Goal: Complete application form

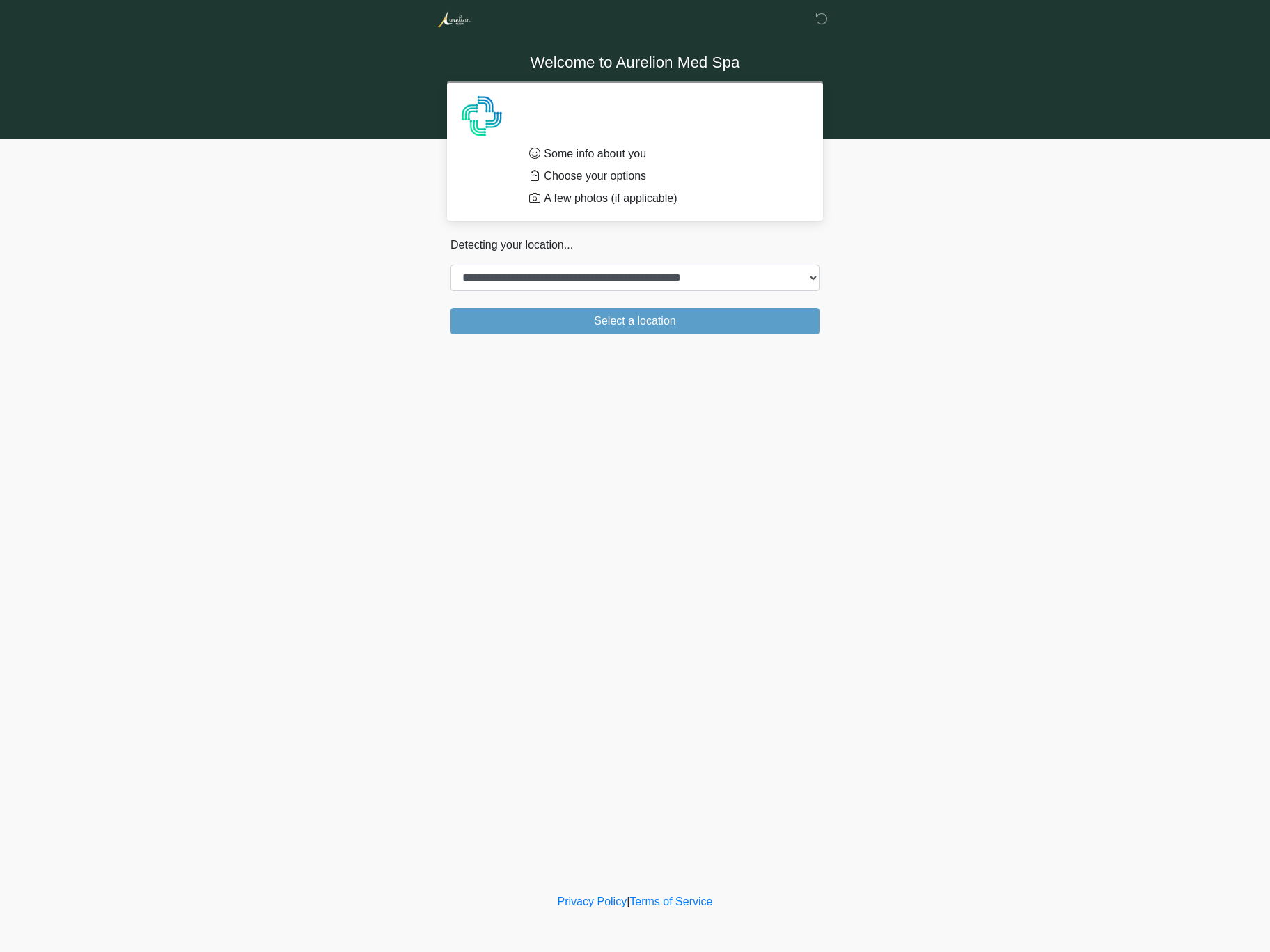
select select "**"
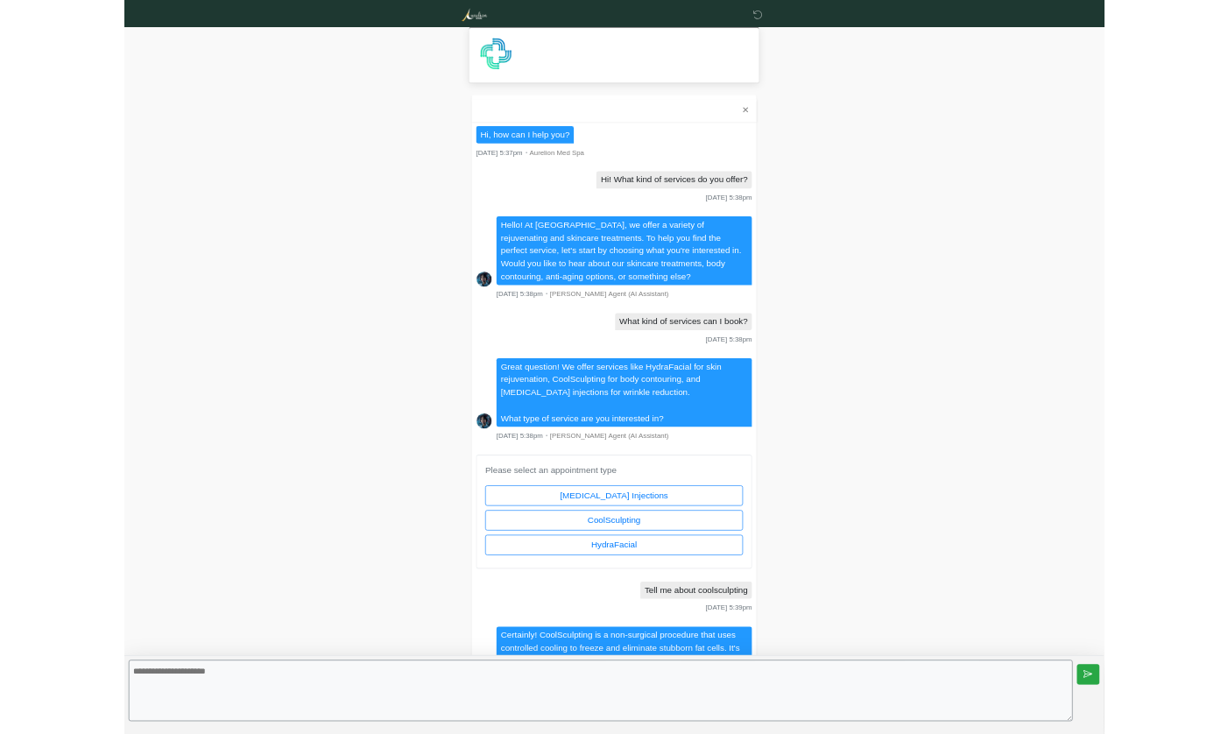
scroll to position [2197, 0]
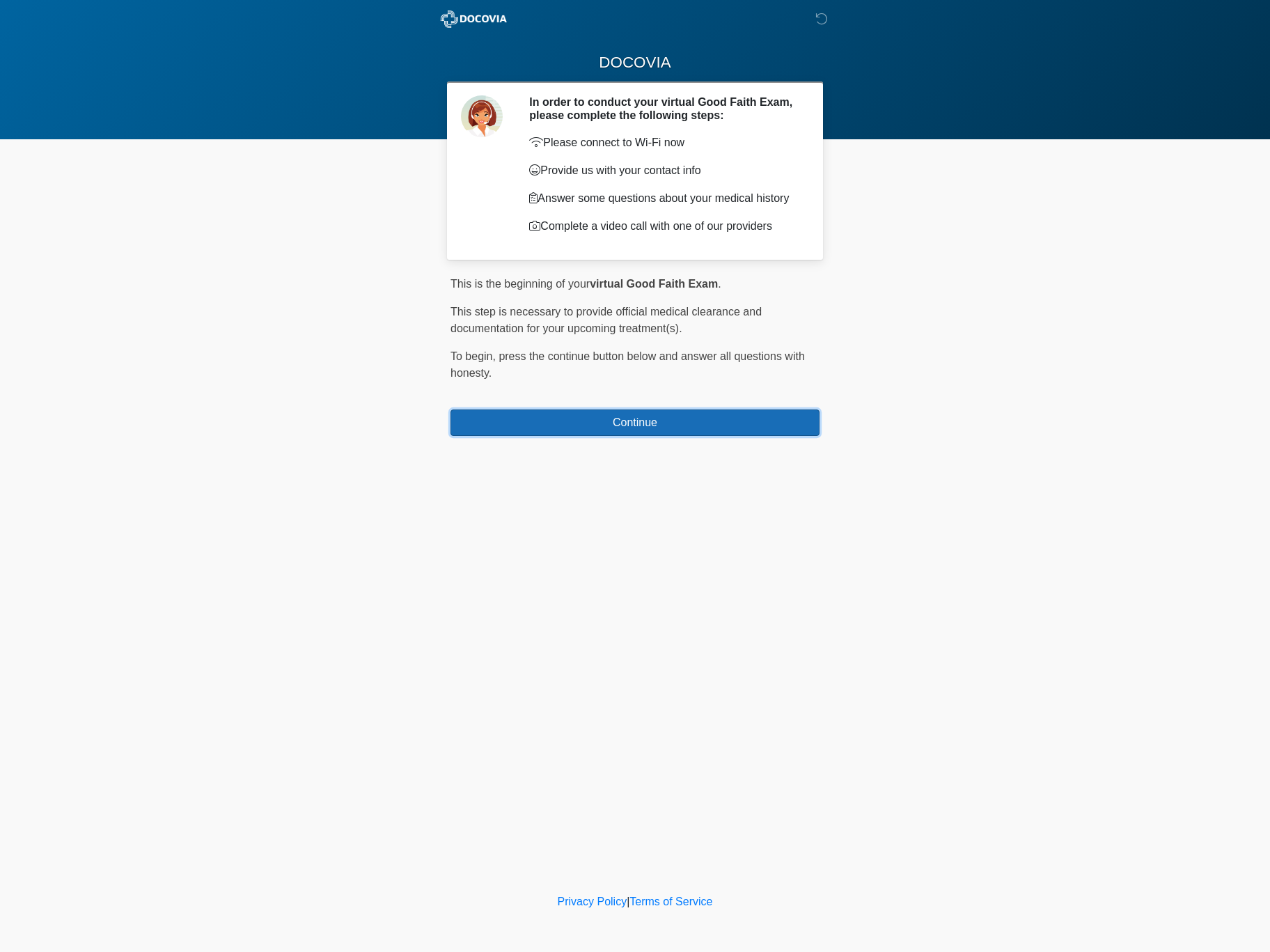
click at [557, 417] on button "Continue" at bounding box center [635, 422] width 369 height 26
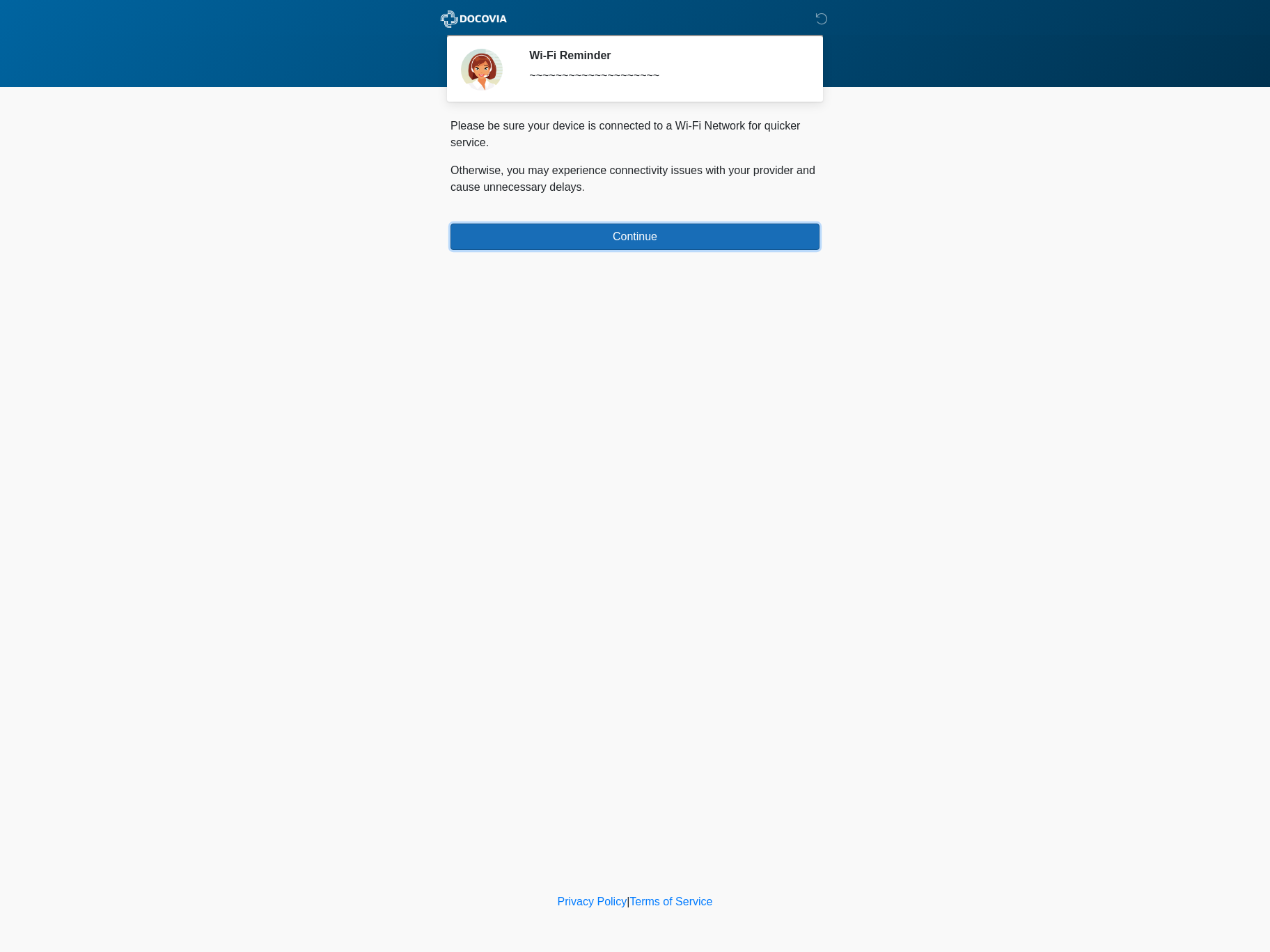
click at [675, 229] on button "Continue" at bounding box center [635, 236] width 369 height 26
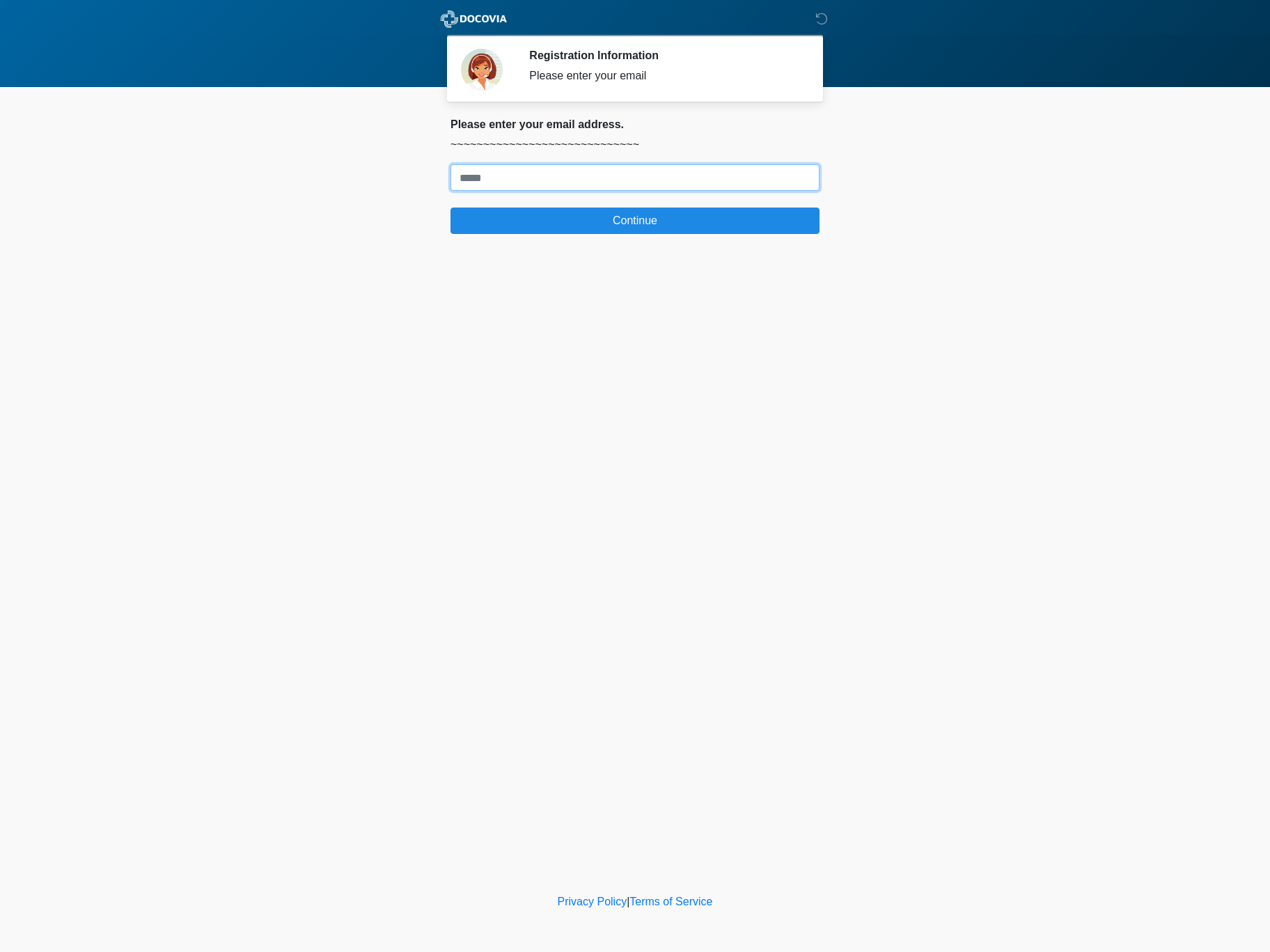
click at [690, 186] on input "Where should we email your treatment plan?" at bounding box center [635, 177] width 369 height 26
drag, startPoint x: 593, startPoint y: 177, endPoint x: 418, endPoint y: 171, distance: 175.1
click at [418, 171] on body "DOCOVIA Registration Information Please enter your email Please connect to Wi-F…" at bounding box center [635, 476] width 1270 height 952
type input "**********"
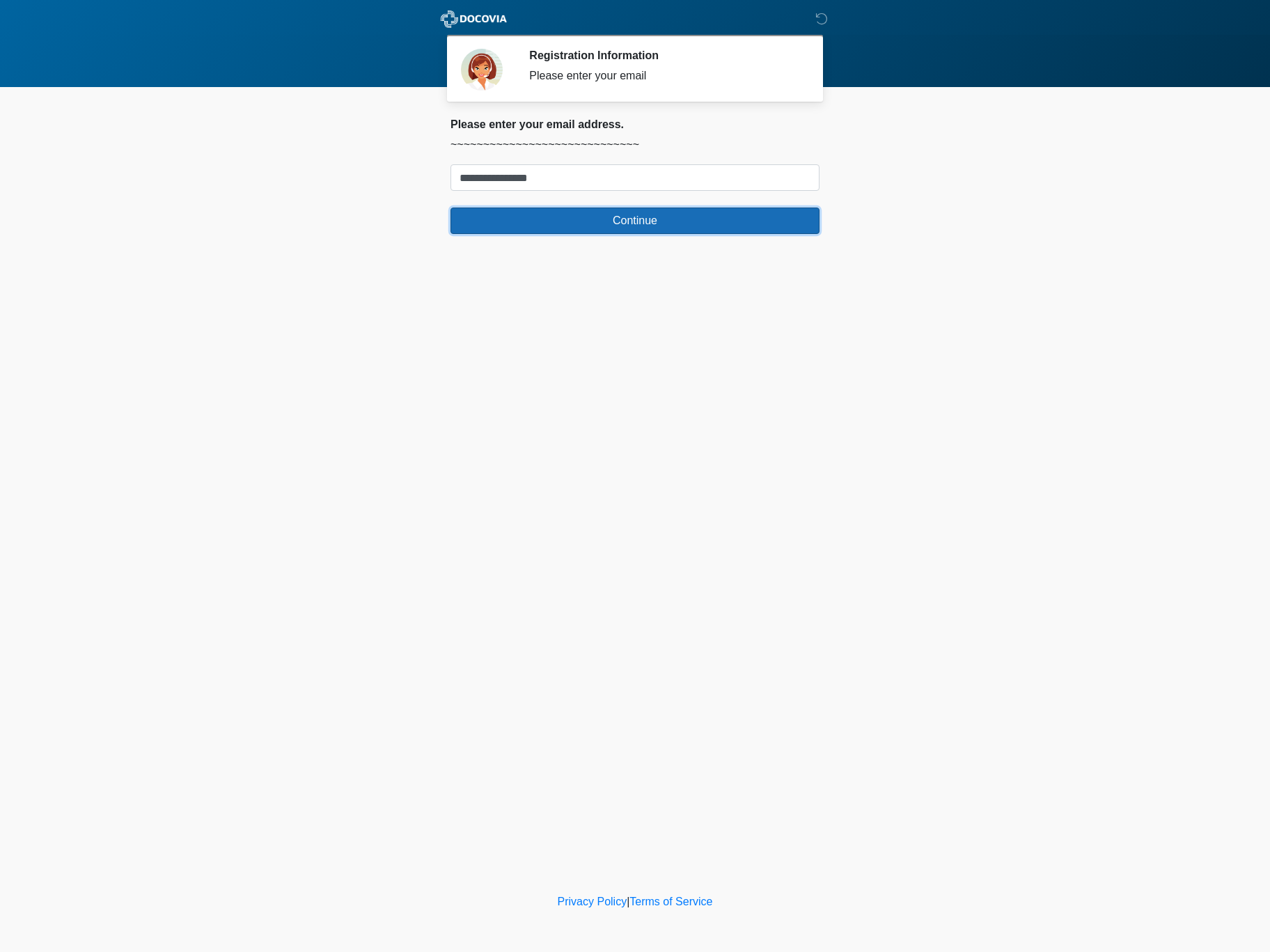
click at [479, 222] on button "Continue" at bounding box center [635, 220] width 369 height 26
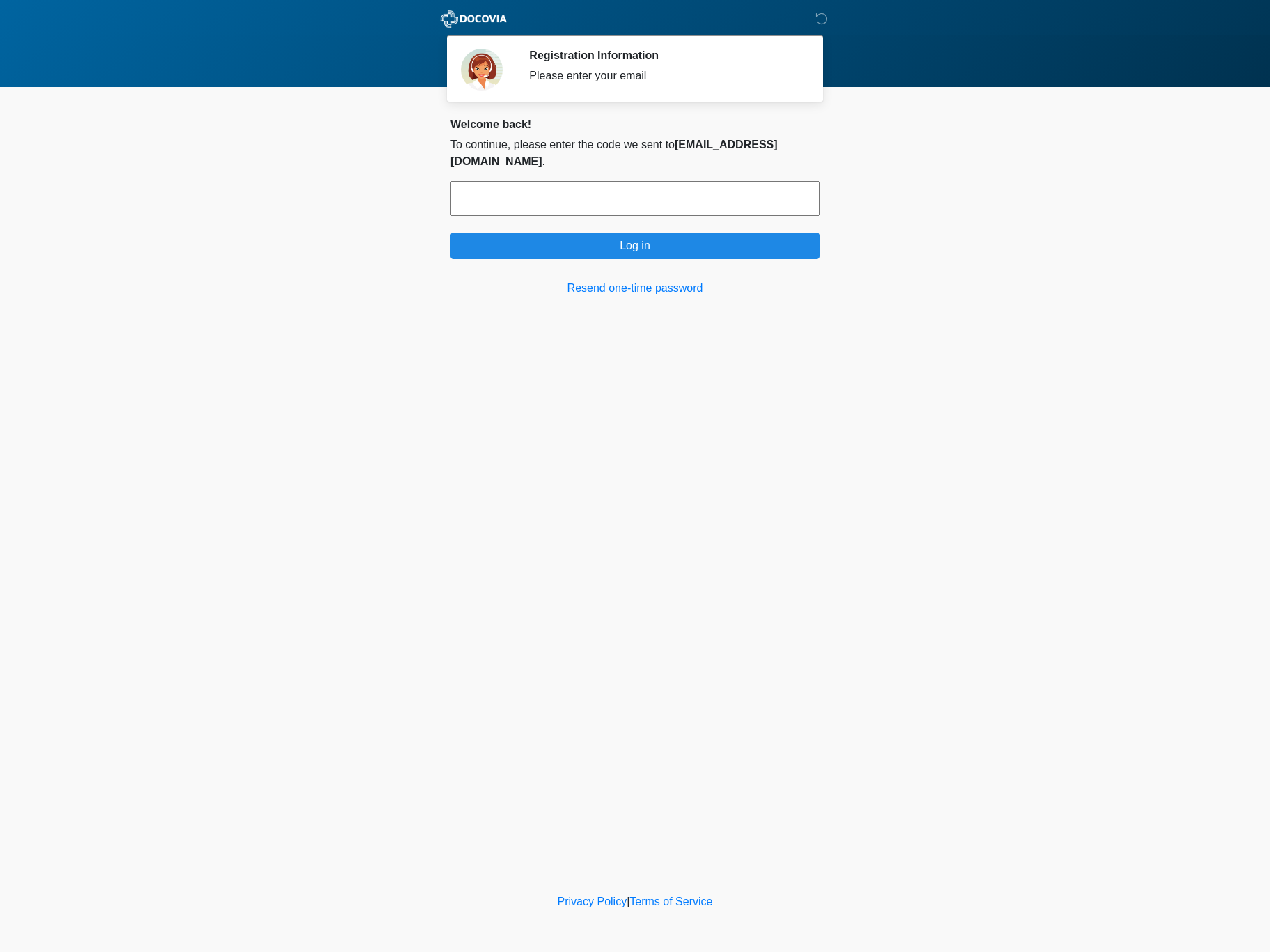
drag, startPoint x: 680, startPoint y: 200, endPoint x: 675, endPoint y: 193, distance: 8.6
click at [675, 193] on form "Log in" at bounding box center [635, 220] width 369 height 78
click at [675, 190] on input "text" at bounding box center [635, 199] width 369 height 35
paste input "******"
type input "******"
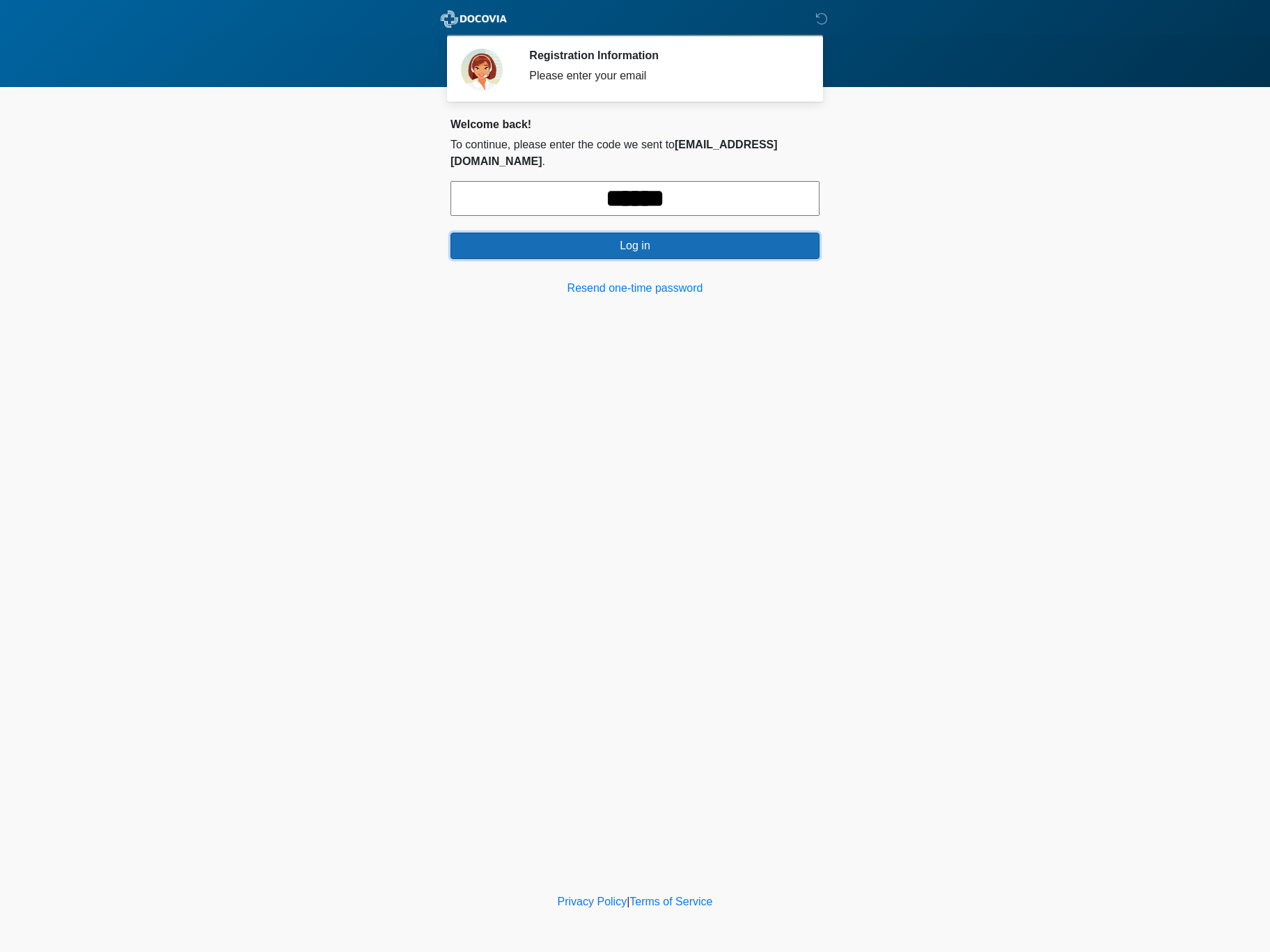
click at [678, 232] on button "Log in" at bounding box center [635, 245] width 369 height 26
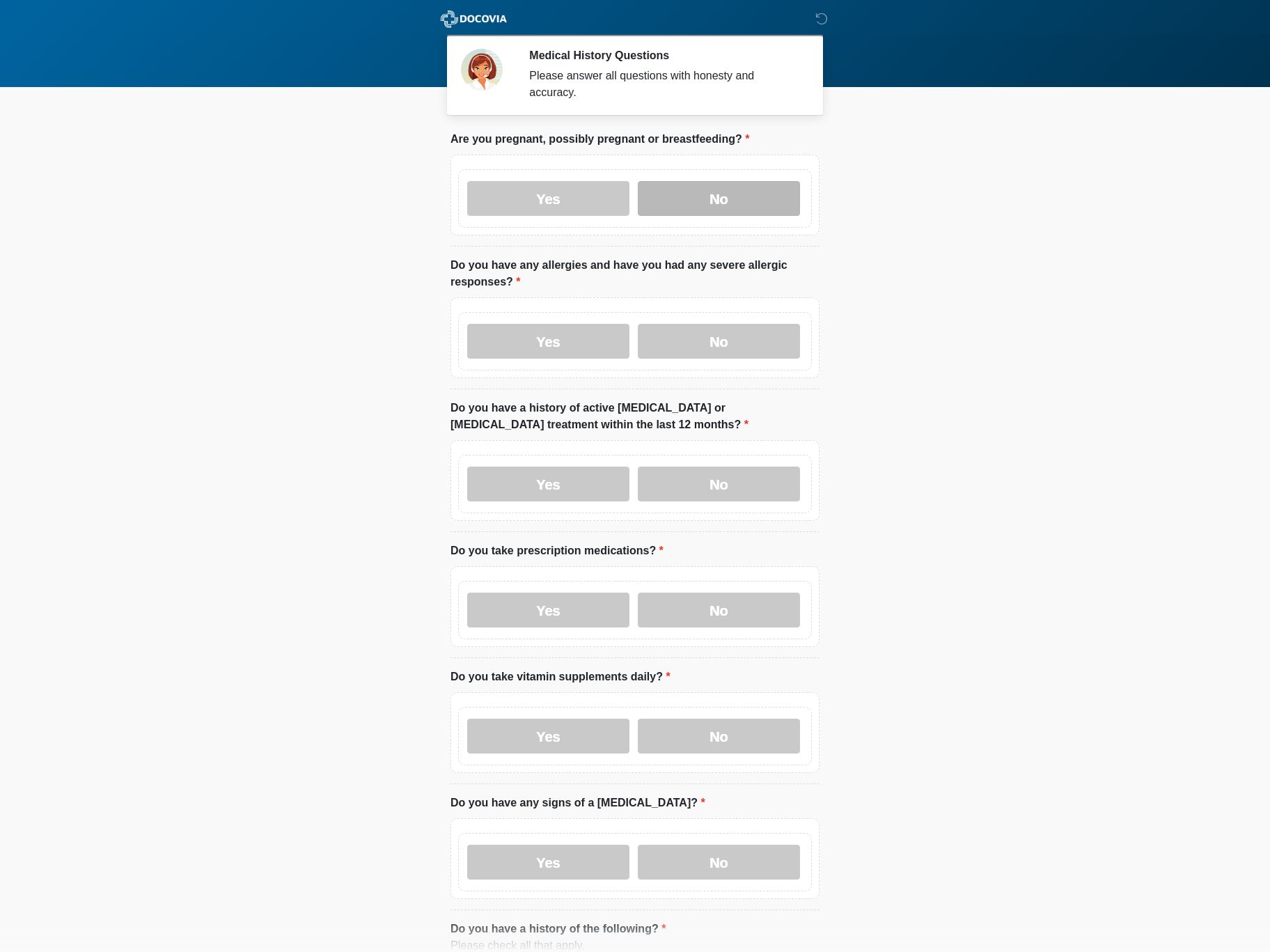
click at [729, 207] on label "No" at bounding box center [719, 199] width 162 height 35
click at [703, 330] on label "No" at bounding box center [719, 341] width 162 height 35
click at [706, 479] on label "No" at bounding box center [719, 484] width 162 height 35
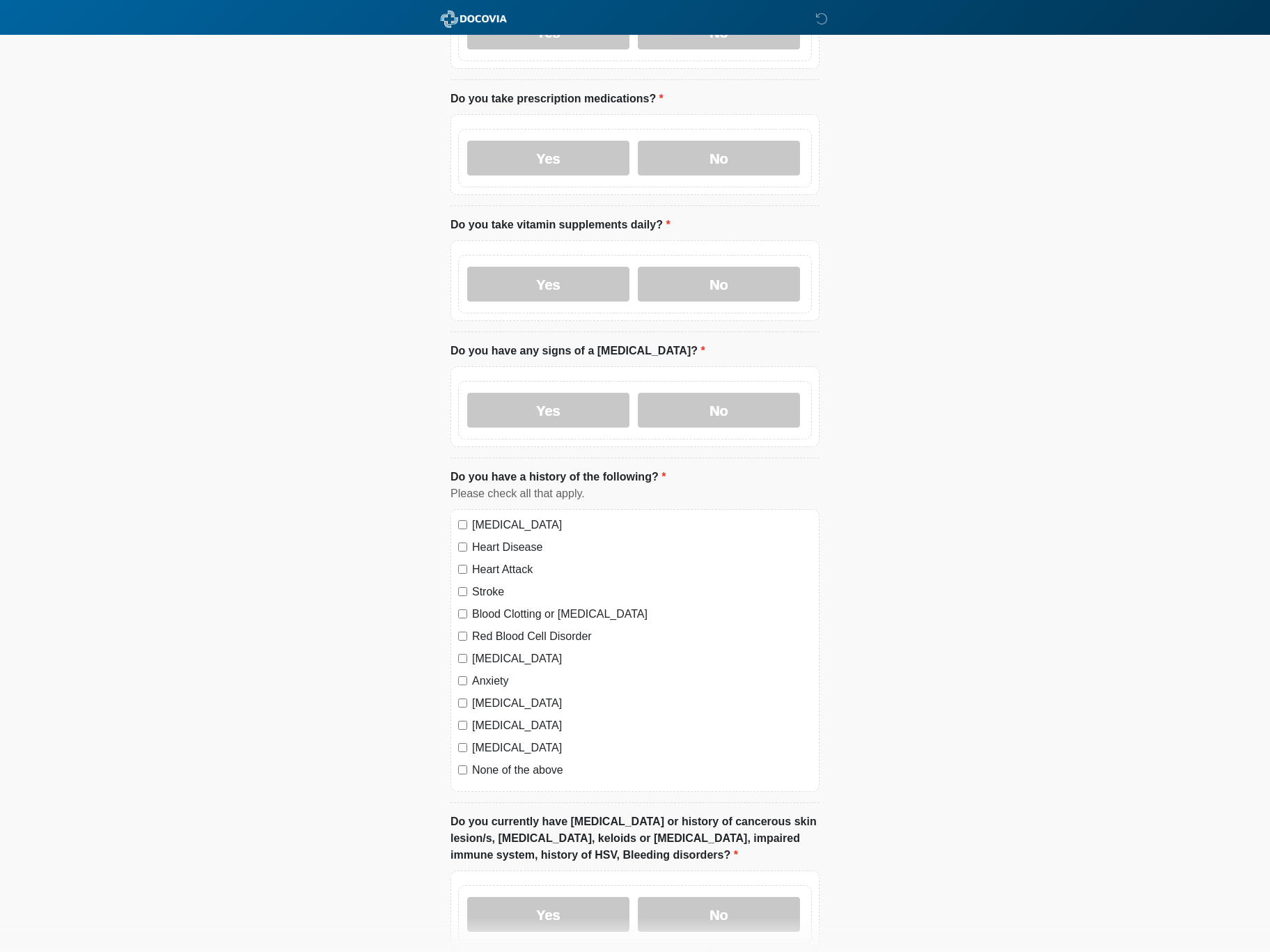
scroll to position [455, 0]
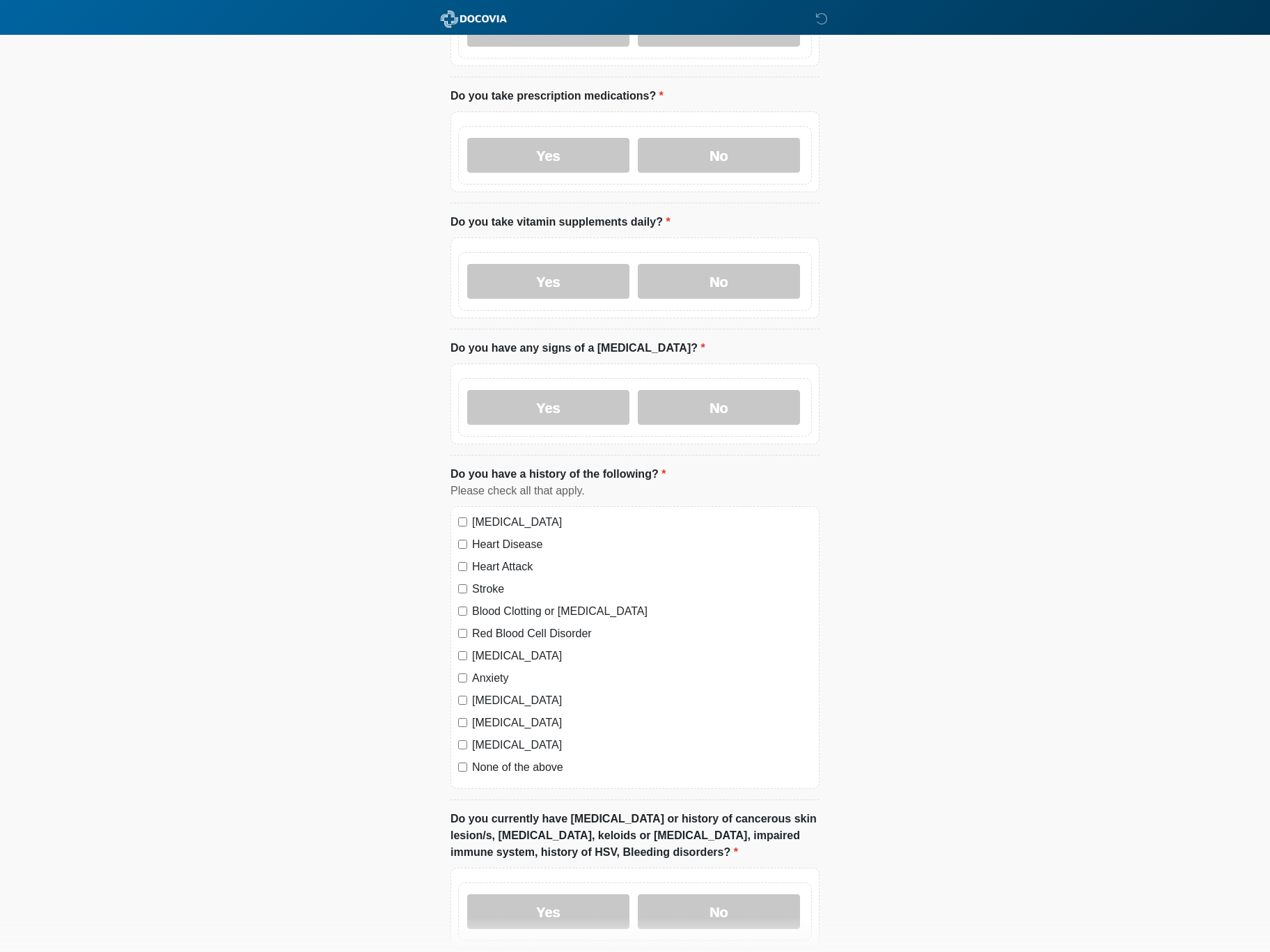
click at [748, 174] on div "Yes No" at bounding box center [635, 156] width 354 height 59
click at [746, 161] on label "No" at bounding box center [719, 155] width 162 height 35
click at [717, 282] on label "No" at bounding box center [719, 282] width 162 height 35
click at [709, 407] on label "No" at bounding box center [719, 407] width 162 height 35
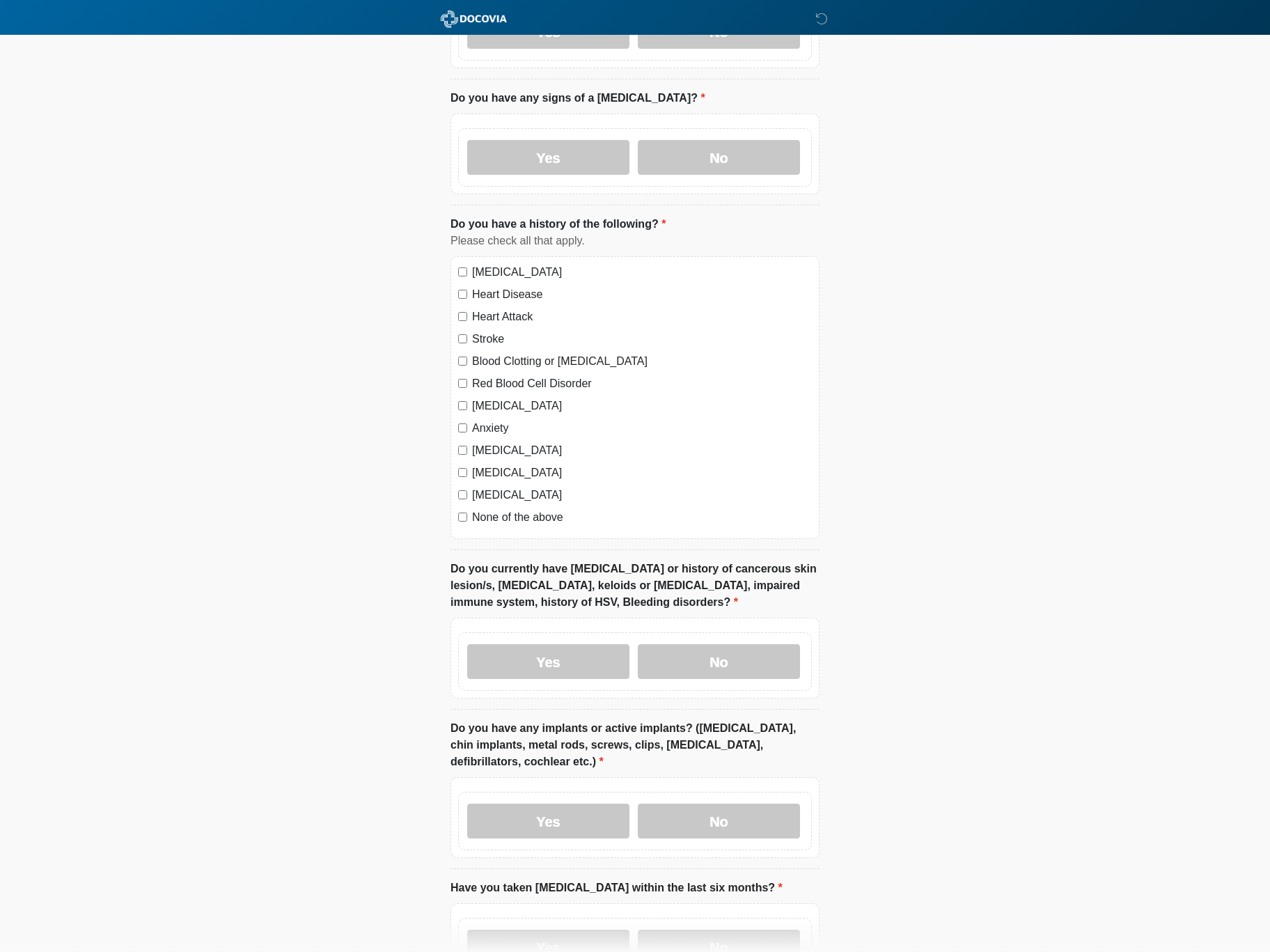
scroll to position [714, 0]
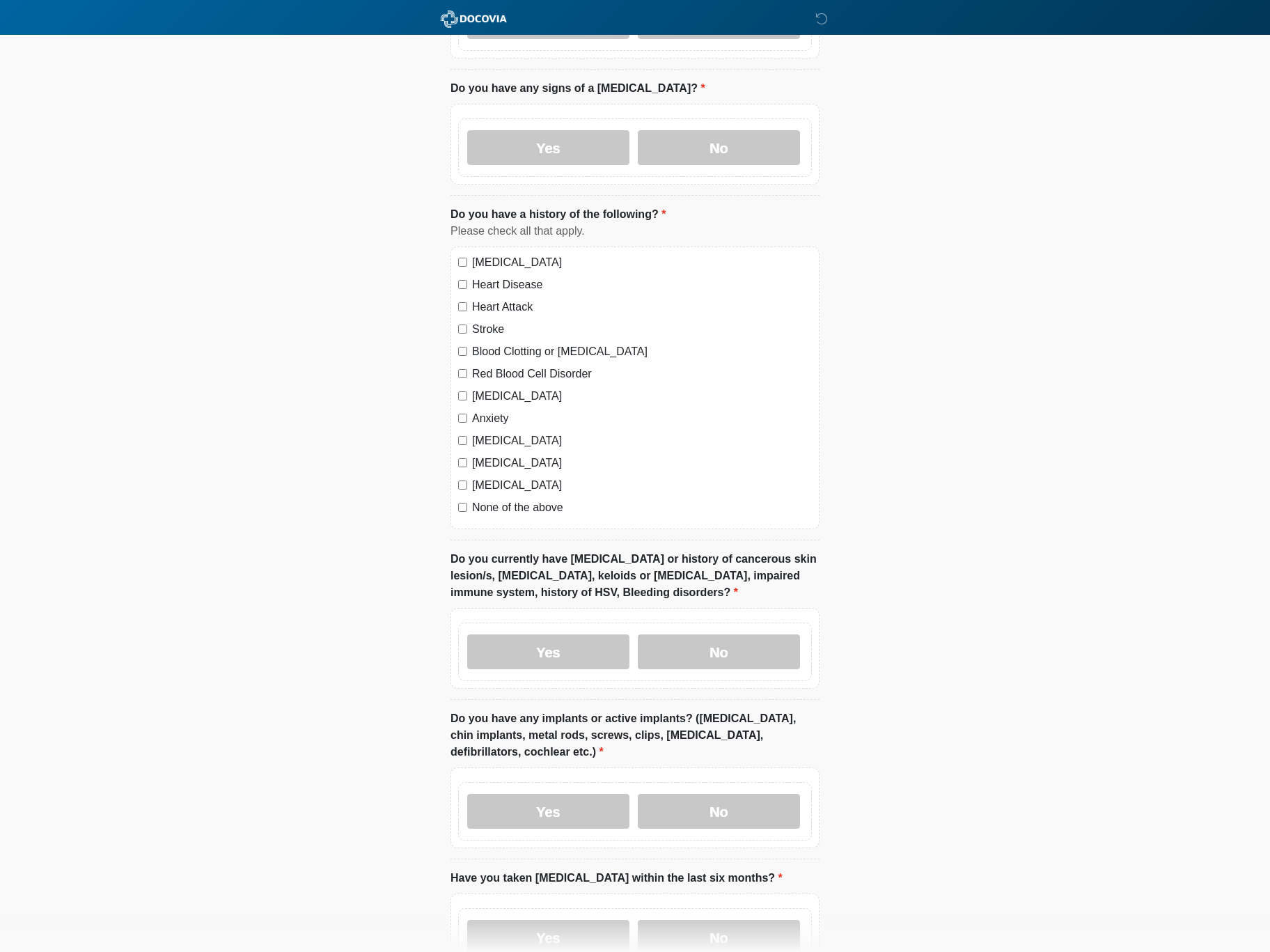
click at [508, 495] on div "High Blood Pressure Heart Disease Heart Attack Stroke Blood Clotting or Bleedin…" at bounding box center [635, 388] width 369 height 283
click at [471, 511] on div "None of the above" at bounding box center [635, 507] width 354 height 17
click at [710, 666] on label "No" at bounding box center [719, 652] width 162 height 35
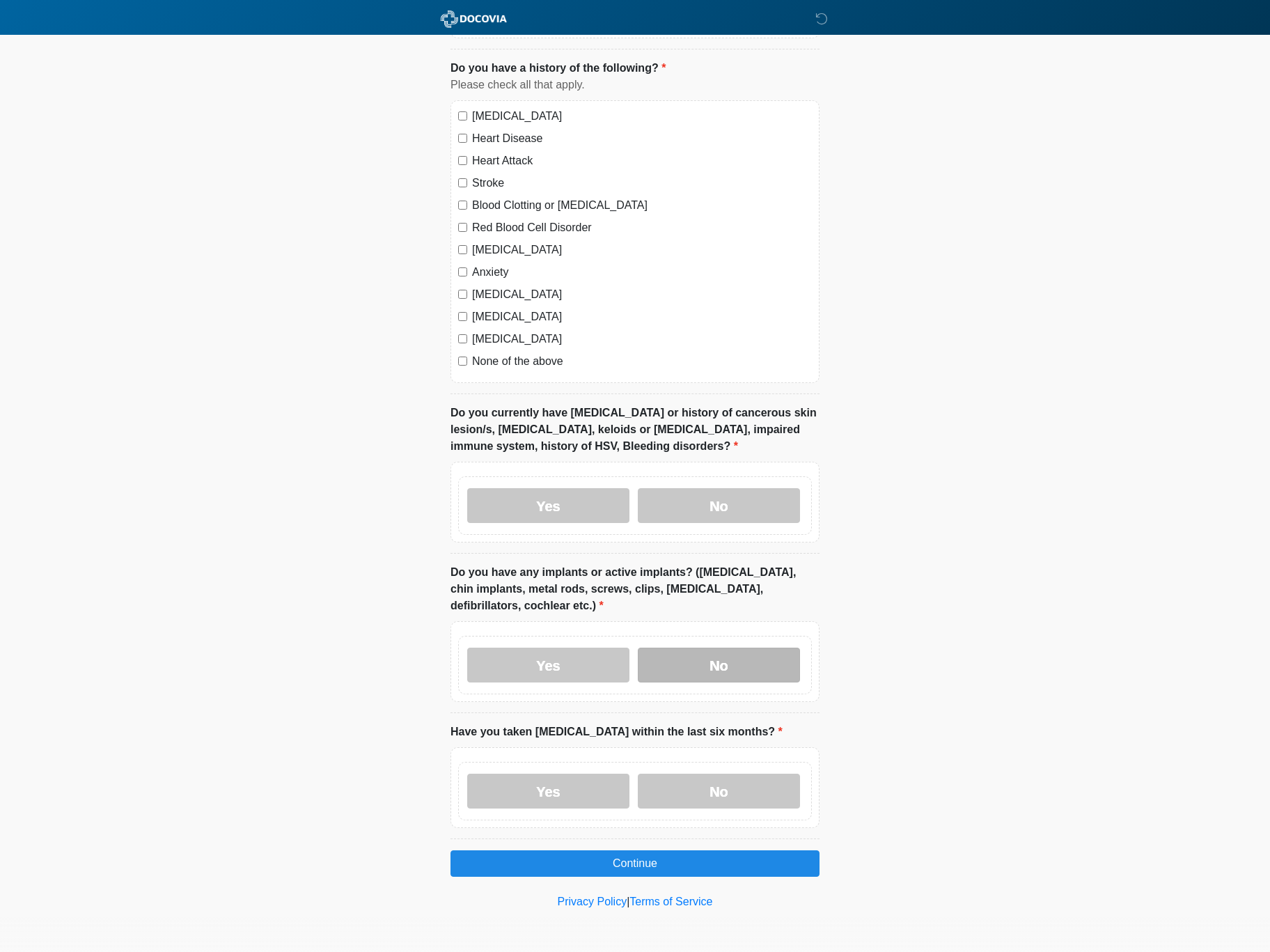
click at [706, 672] on label "No" at bounding box center [719, 665] width 162 height 35
click at [759, 776] on label "No" at bounding box center [719, 791] width 162 height 35
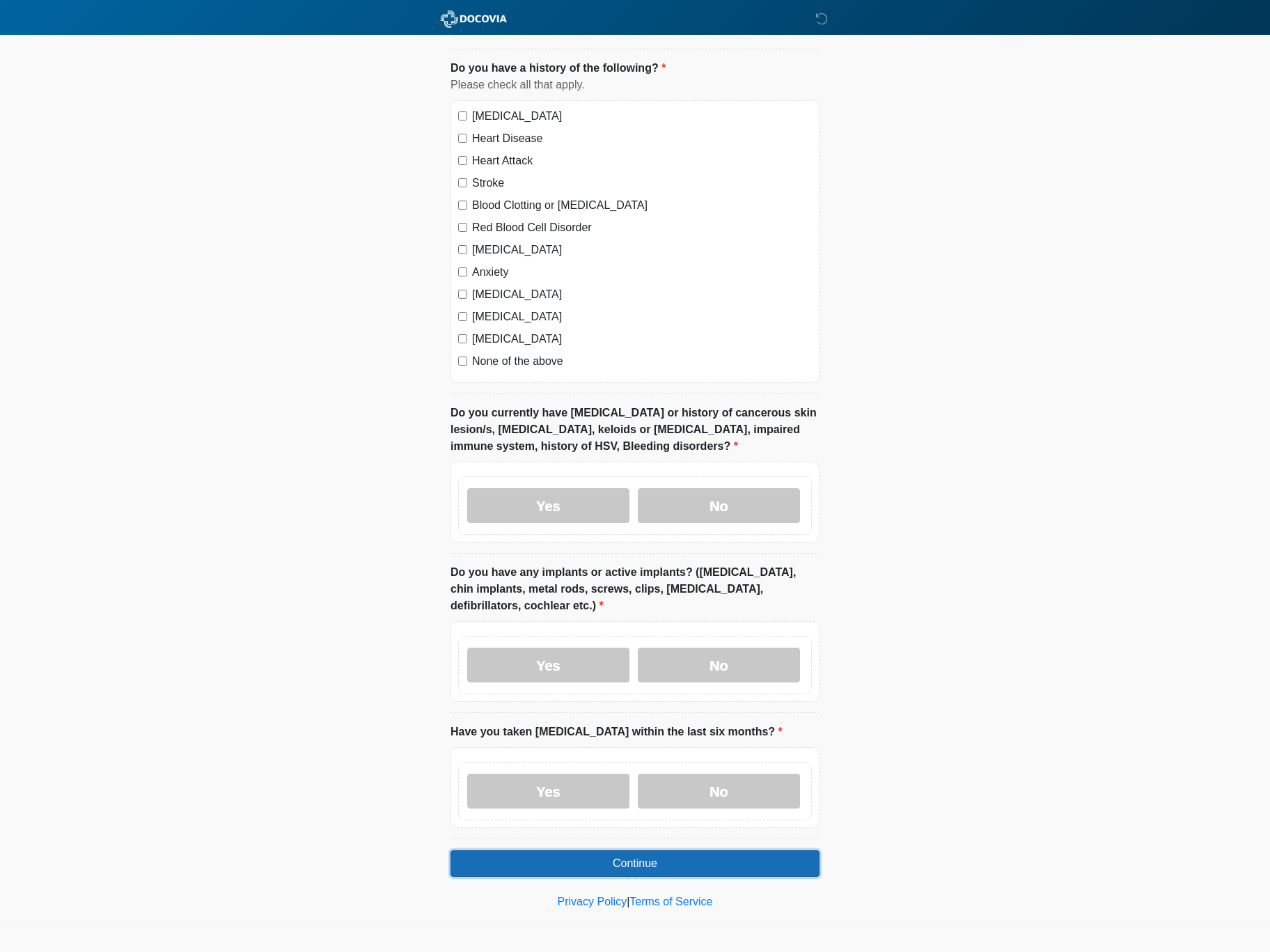
click at [700, 860] on button "Continue" at bounding box center [635, 863] width 369 height 26
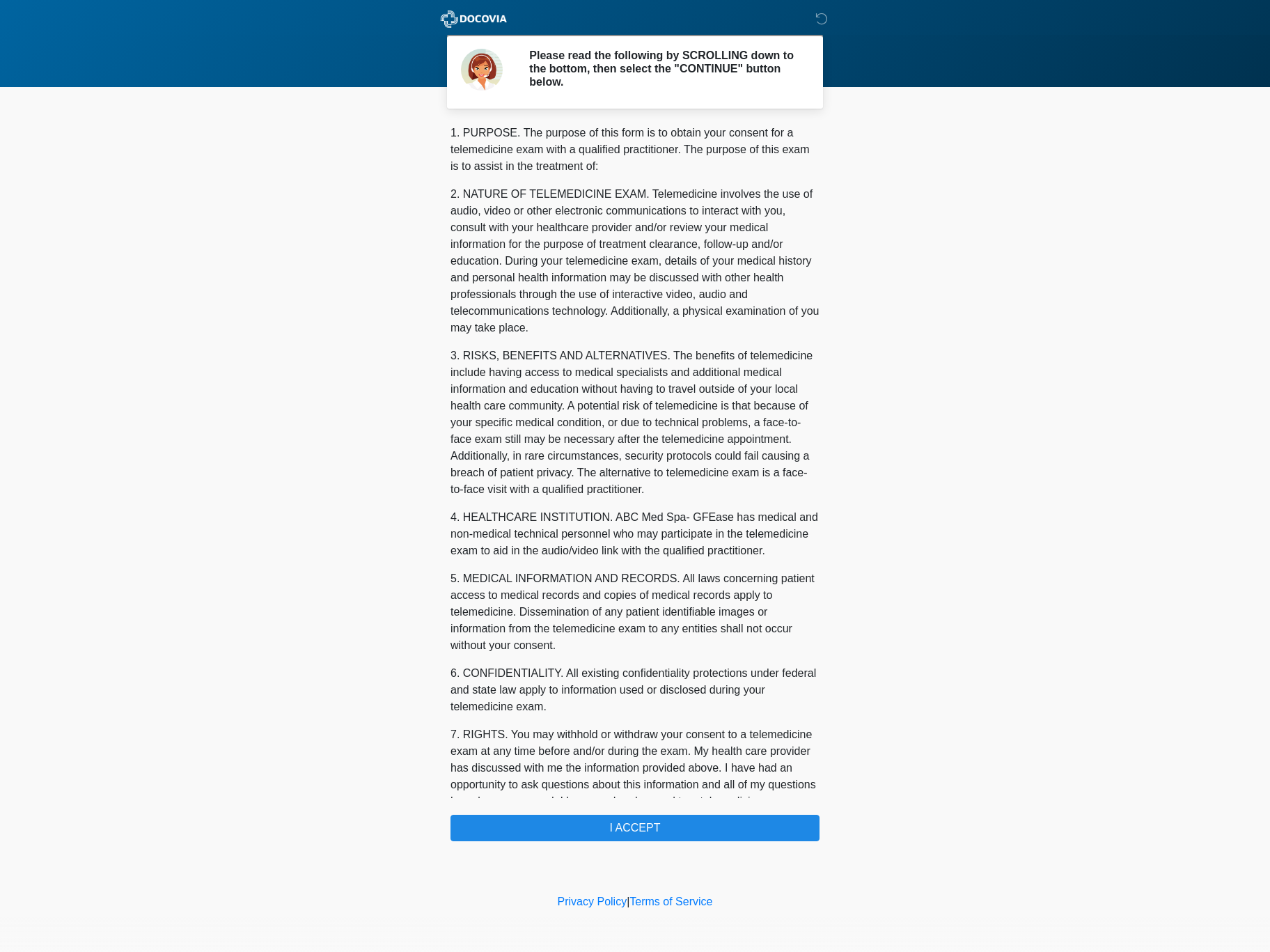
scroll to position [134, 0]
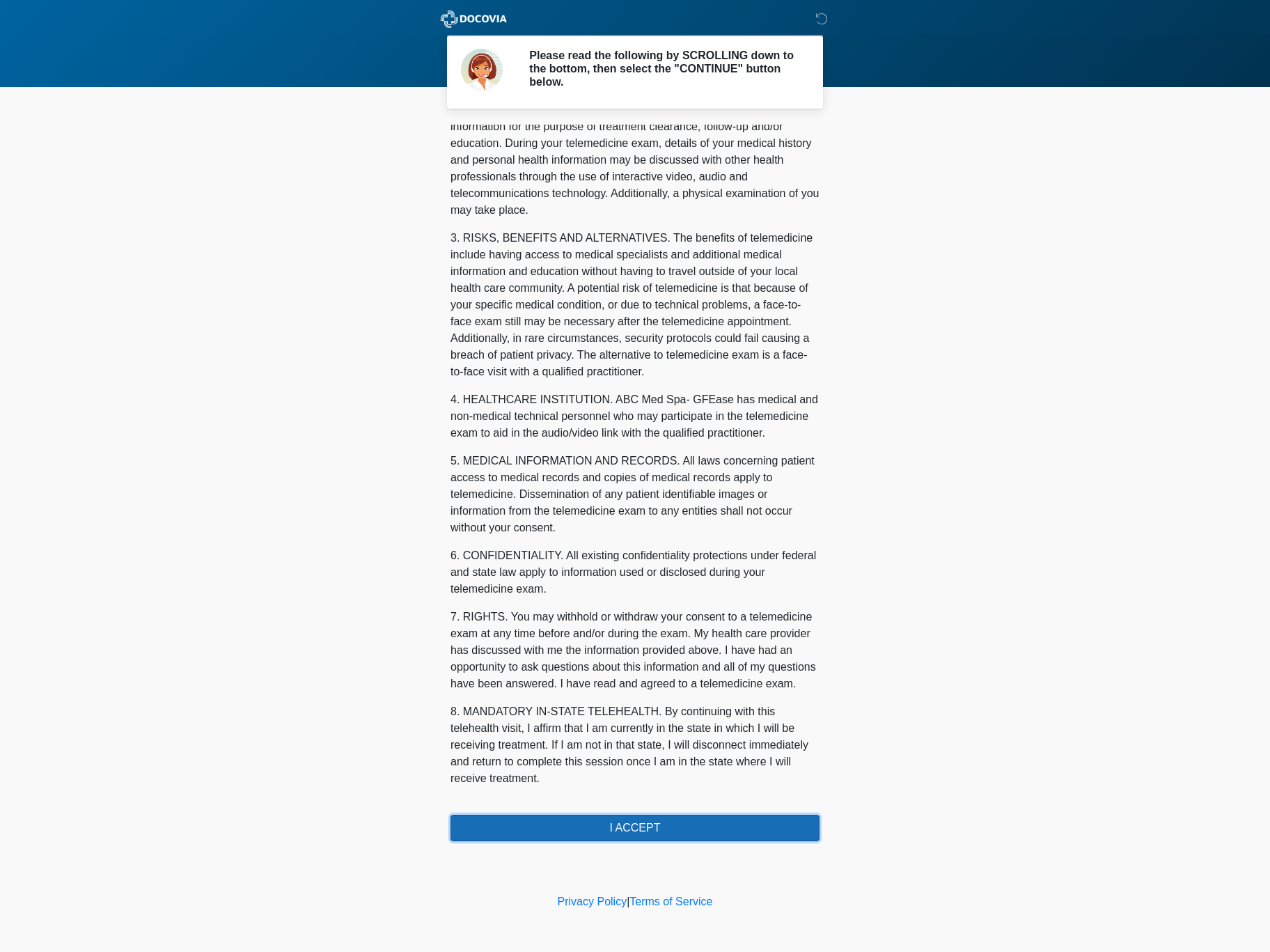
click at [746, 822] on button "I ACCEPT" at bounding box center [635, 828] width 369 height 26
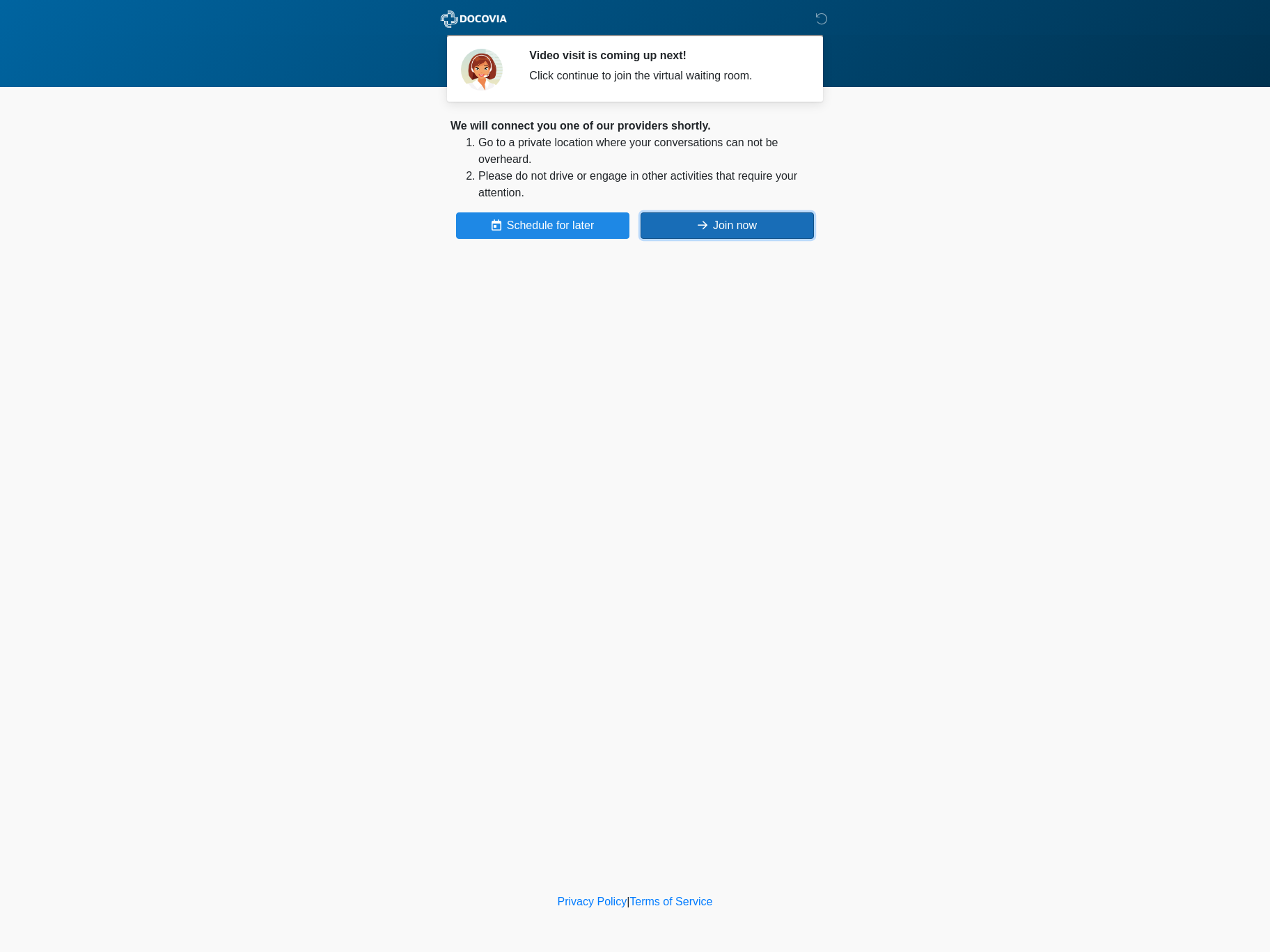
click at [738, 227] on button "Join now" at bounding box center [728, 225] width 173 height 26
